Goal: Navigation & Orientation: Find specific page/section

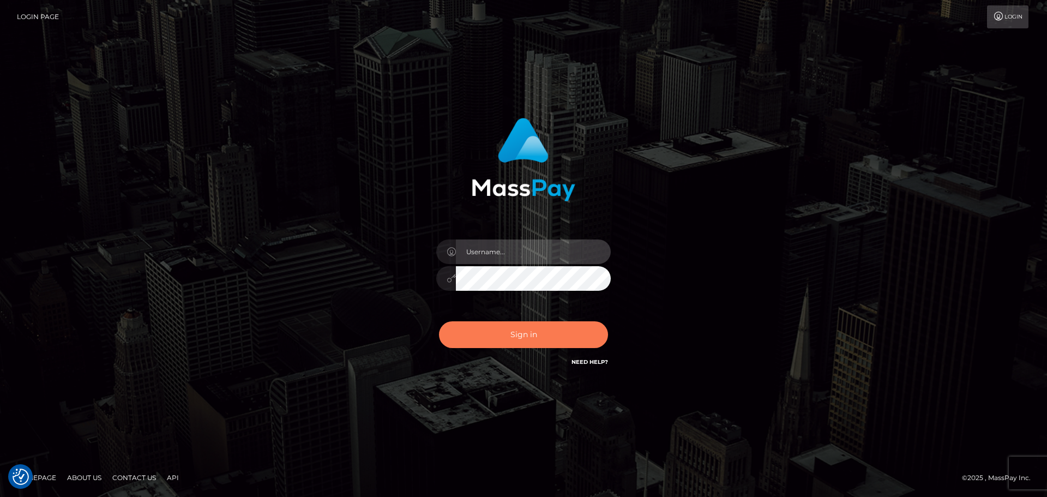
type input "[PERSON_NAME].ctfo"
click at [498, 339] on button "Sign in" at bounding box center [523, 334] width 169 height 27
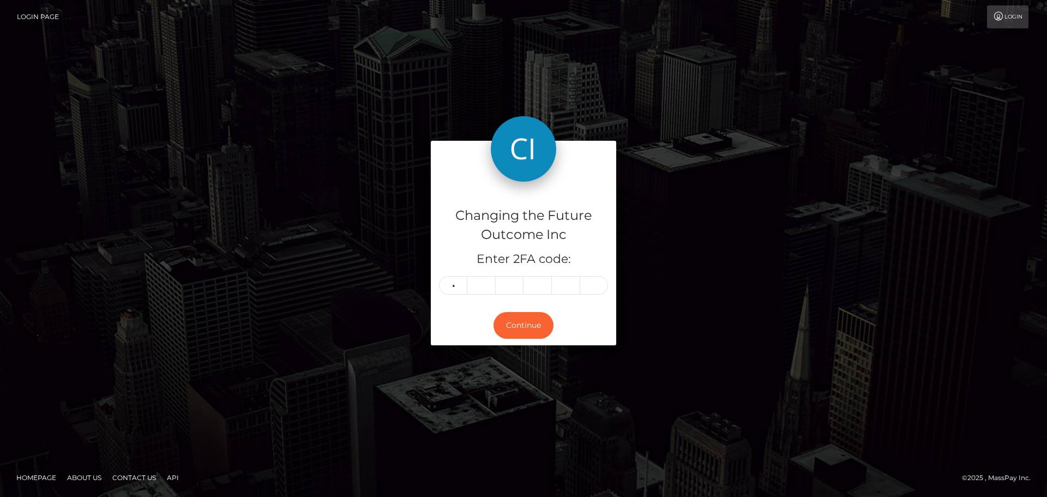
type input "1"
type input "4"
type input "5"
type input "3"
type input "8"
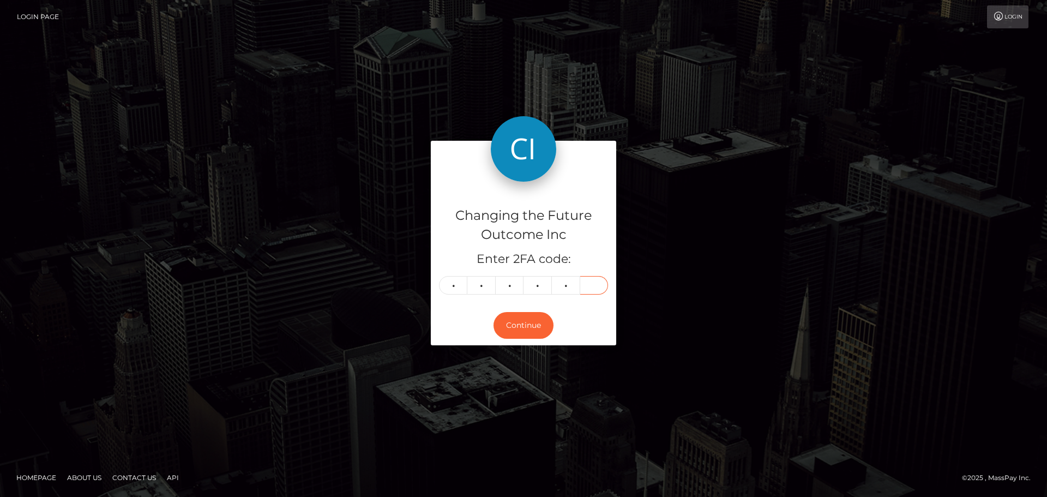
type input "1"
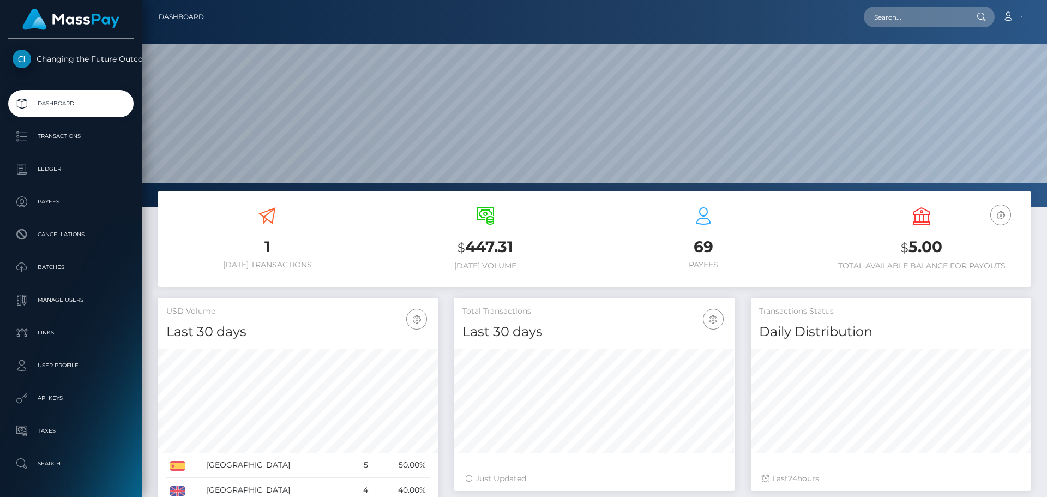
scroll to position [193, 280]
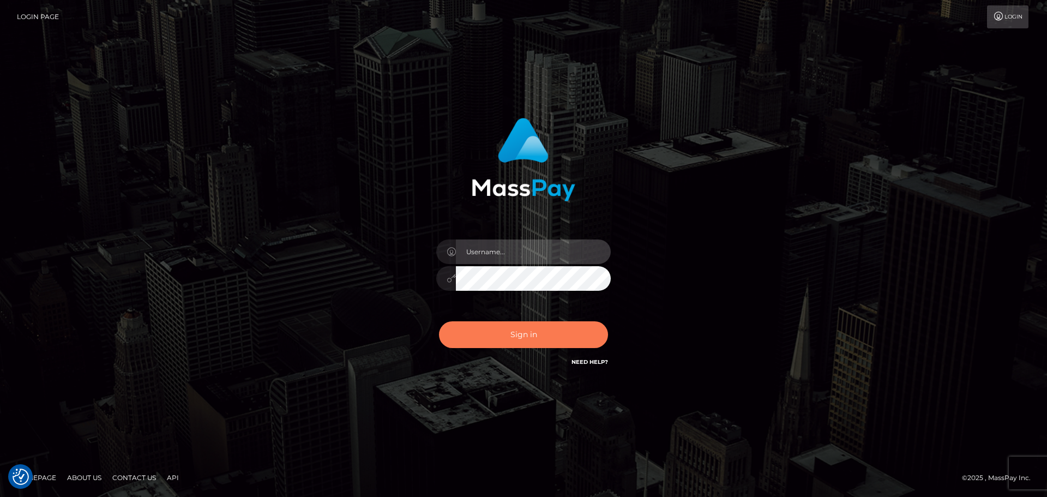
type input "[PERSON_NAME].ctfo"
click at [519, 339] on button "Sign in" at bounding box center [523, 334] width 169 height 27
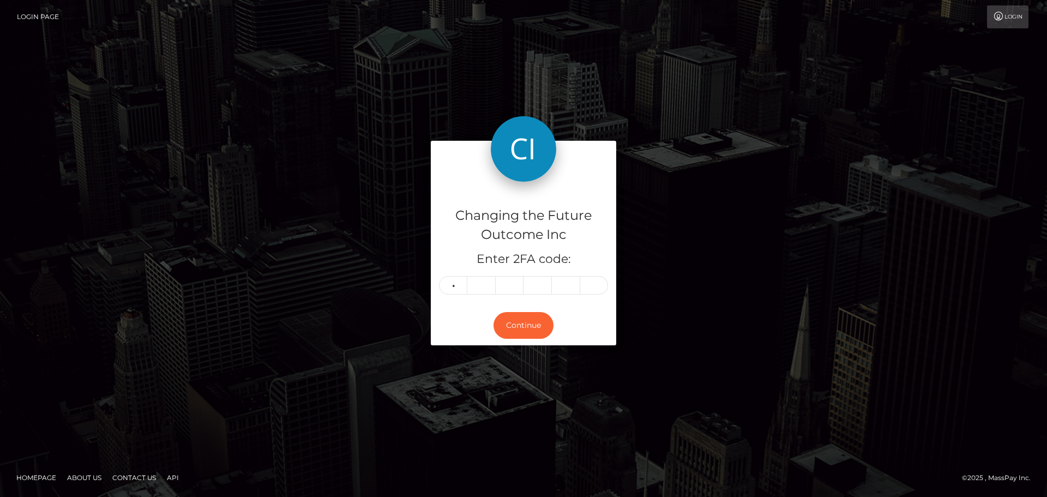
type input "6"
type input "3"
type input "7"
type input "6"
type input "1"
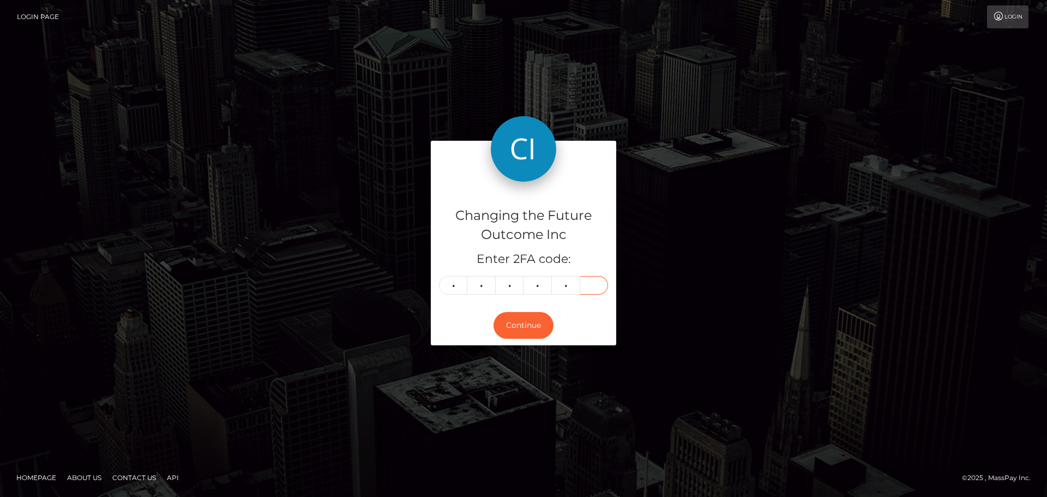
type input "6"
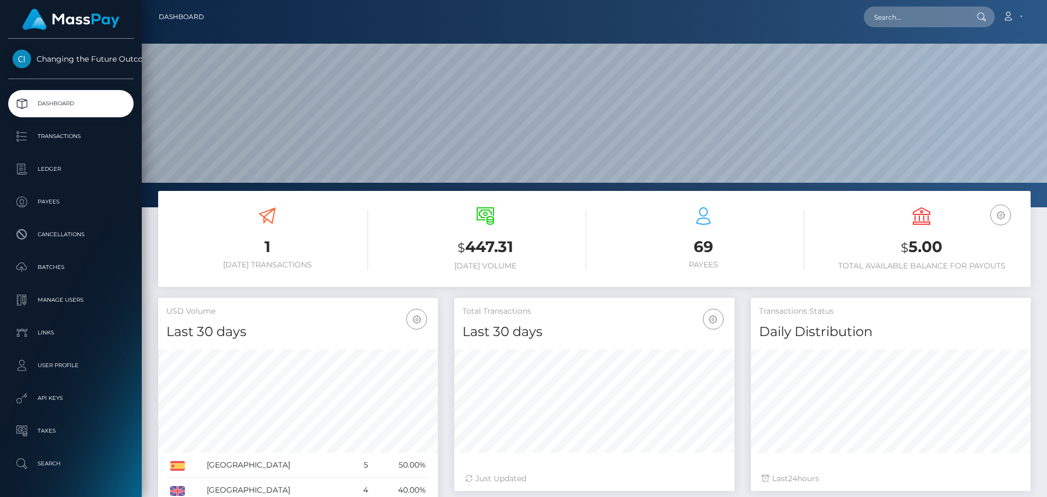
scroll to position [193, 280]
click at [52, 97] on p "Dashboard" at bounding box center [71, 103] width 117 height 16
click at [62, 101] on p "Dashboard" at bounding box center [71, 103] width 117 height 16
click at [57, 105] on p "Dashboard" at bounding box center [71, 103] width 117 height 16
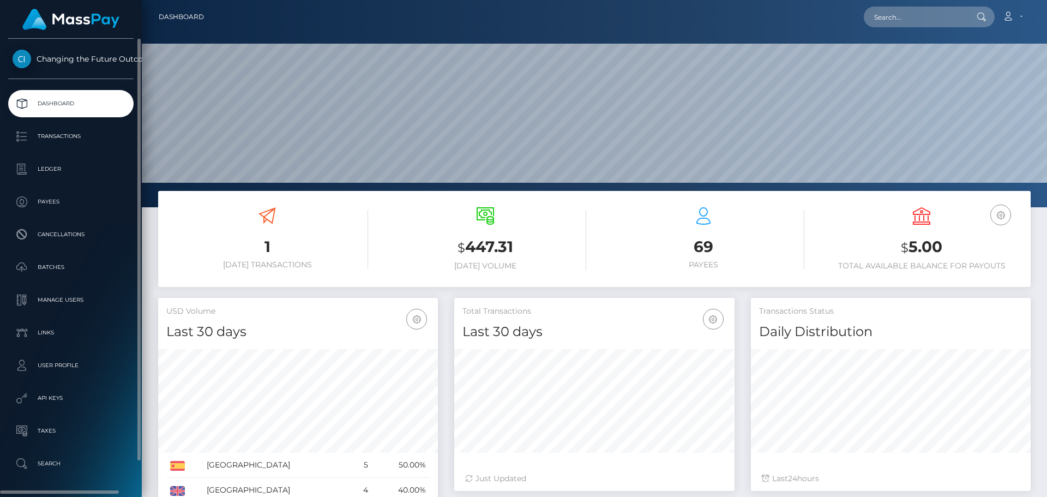
scroll to position [193, 280]
click at [38, 102] on p "Dashboard" at bounding box center [71, 103] width 117 height 16
drag, startPoint x: 518, startPoint y: 248, endPoint x: 454, endPoint y: 203, distance: 78.4
click at [454, 203] on div "$ 447.31 Today Volume" at bounding box center [486, 240] width 202 height 82
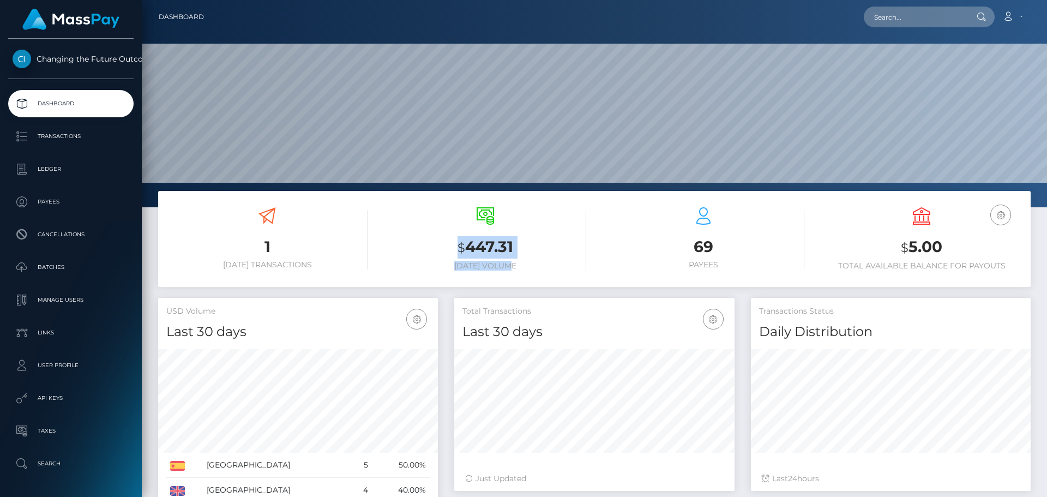
drag, startPoint x: 519, startPoint y: 269, endPoint x: 459, endPoint y: 212, distance: 82.6
click at [459, 212] on div "$ 447.31 Today Volume" at bounding box center [486, 238] width 202 height 63
click at [417, 225] on div "$ 447.31 Today Volume" at bounding box center [486, 238] width 202 height 63
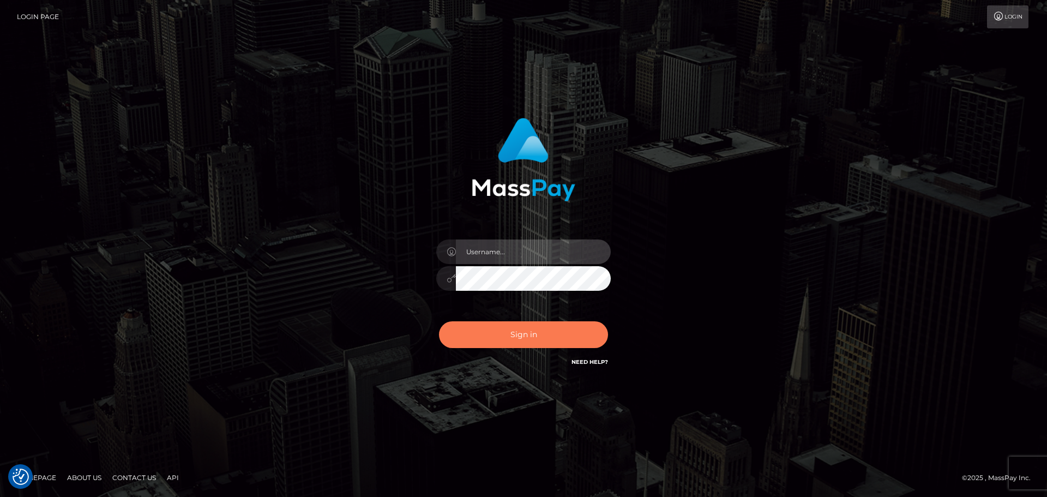
type input "[PERSON_NAME].ctfo"
click at [517, 335] on button "Sign in" at bounding box center [523, 334] width 169 height 27
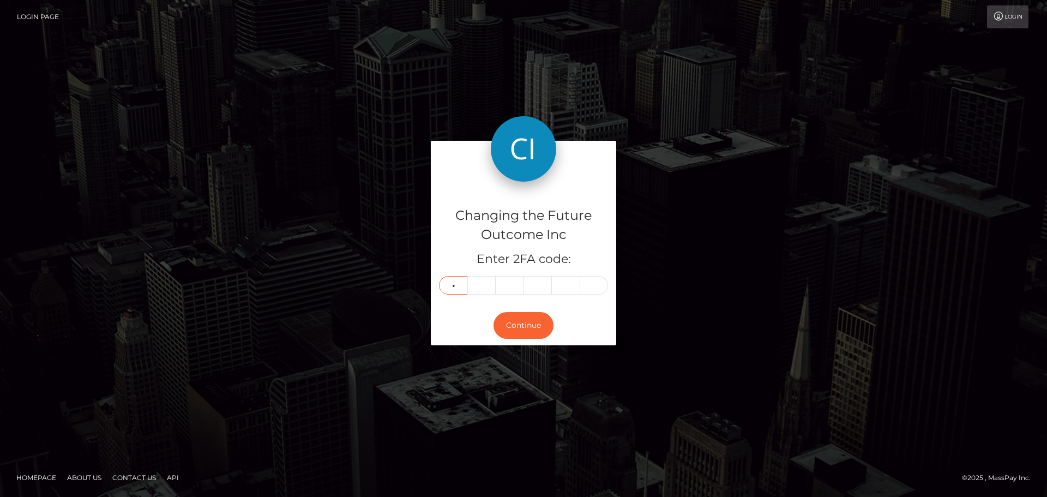
type input "6"
type input "3"
type input "0"
type input "8"
type input "9"
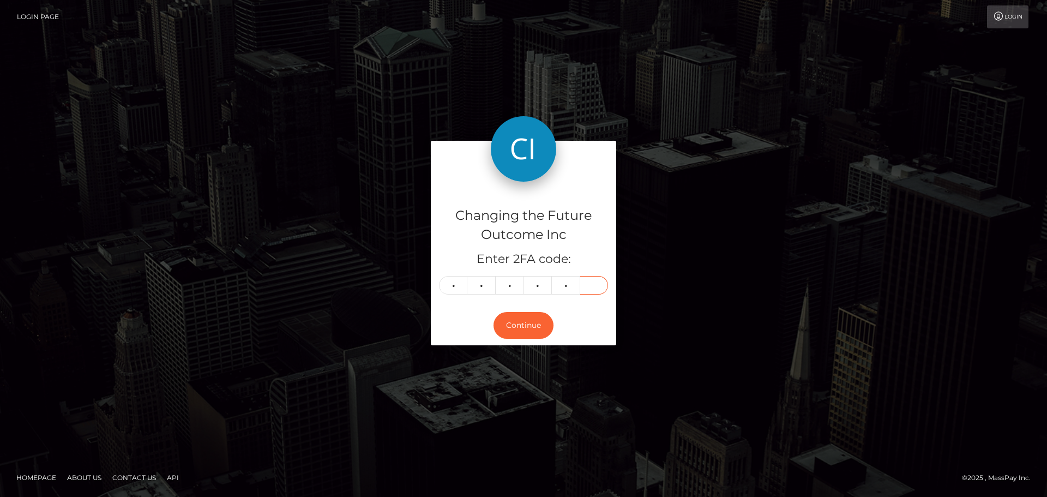
type input "1"
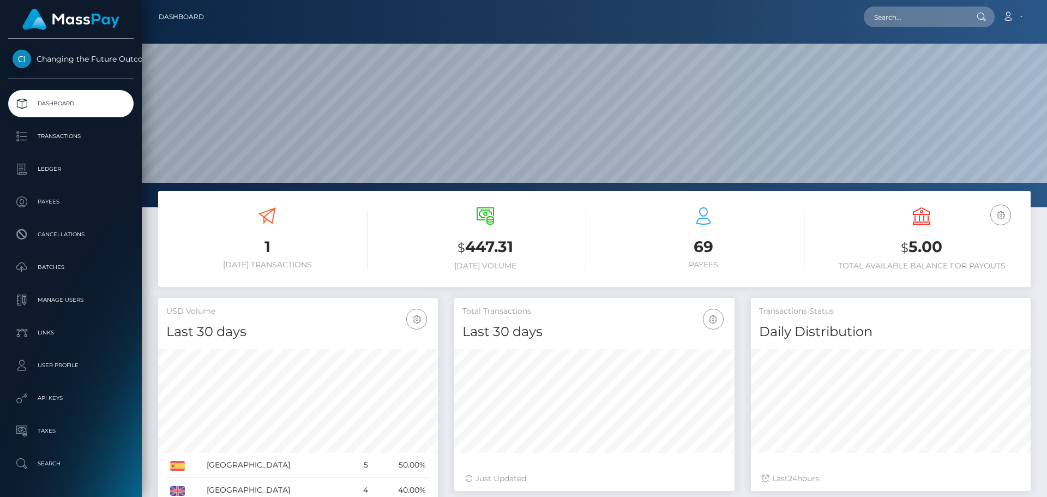
scroll to position [193, 280]
click at [47, 102] on p "Dashboard" at bounding box center [71, 103] width 117 height 16
